Goal: Task Accomplishment & Management: Use online tool/utility

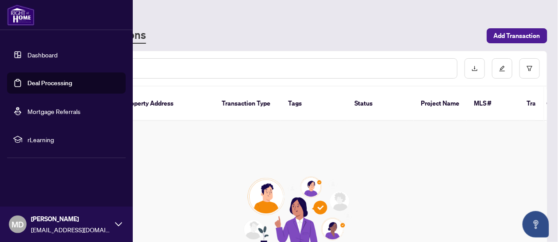
click at [27, 87] on link "Deal Processing" at bounding box center [49, 83] width 45 height 8
click at [27, 82] on link "Deal Processing" at bounding box center [49, 83] width 45 height 8
click at [27, 81] on link "Deal Processing" at bounding box center [49, 83] width 45 height 8
click at [43, 79] on link "Deal Processing" at bounding box center [49, 83] width 45 height 8
click at [48, 80] on link "Deal Processing" at bounding box center [49, 83] width 45 height 8
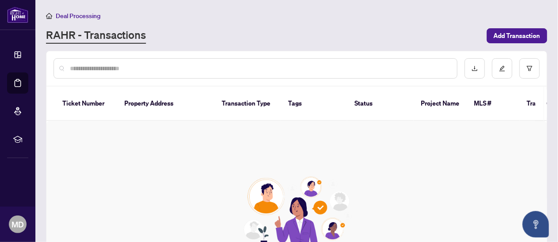
click at [166, 129] on div "Create your first transaction Add Transaction" at bounding box center [296, 231] width 500 height 221
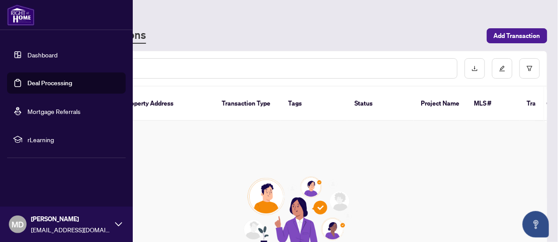
click at [27, 54] on link "Dashboard" at bounding box center [42, 55] width 30 height 8
